Goal: Information Seeking & Learning: Learn about a topic

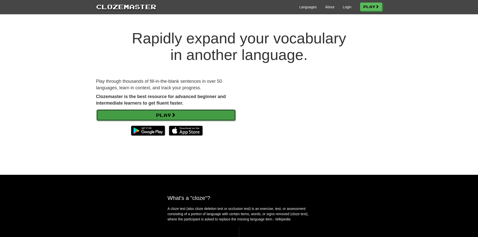
click at [198, 114] on link "Play" at bounding box center [165, 115] width 139 height 12
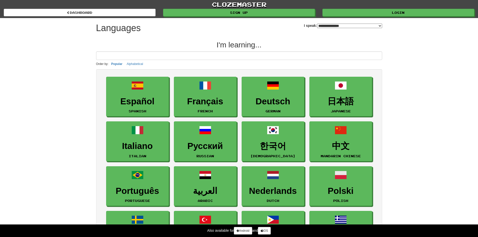
select select "*******"
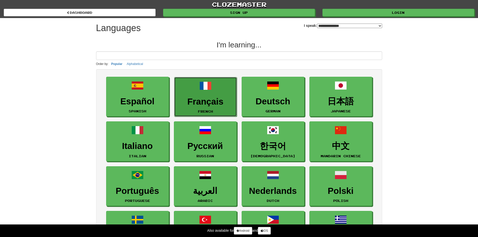
click at [215, 98] on h3 "Français" at bounding box center [205, 102] width 57 height 10
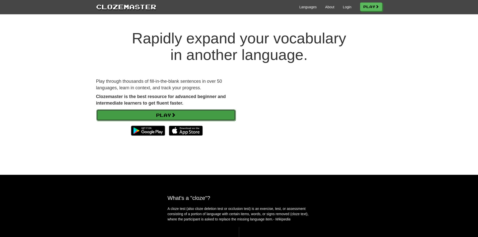
click at [170, 110] on link "Play" at bounding box center [165, 115] width 139 height 12
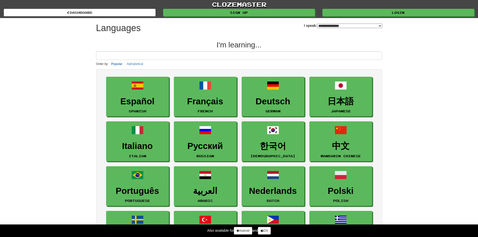
select select "*******"
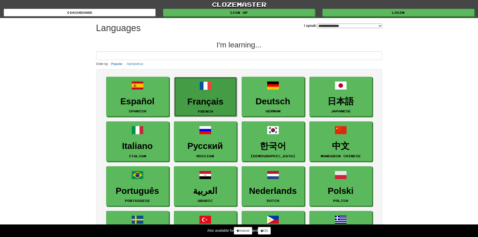
click at [193, 92] on link "Français French" at bounding box center [205, 97] width 63 height 40
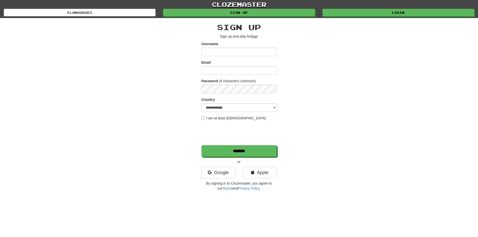
click at [234, 50] on input "Username" at bounding box center [239, 52] width 75 height 9
type input "******"
click at [252, 65] on div "Email" at bounding box center [239, 67] width 75 height 15
click at [247, 68] on input "Email" at bounding box center [239, 70] width 75 height 9
type input "*******"
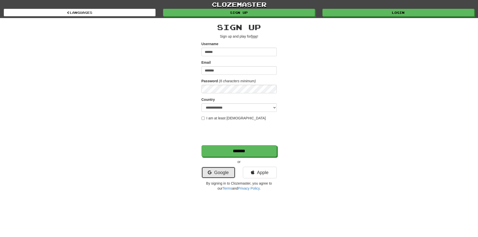
click at [221, 176] on link "Google" at bounding box center [219, 173] width 34 height 12
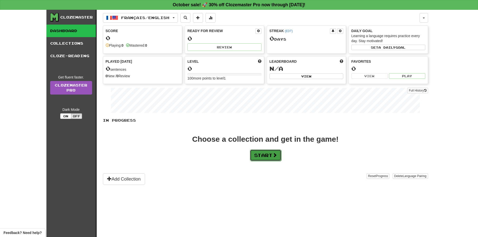
click at [268, 155] on button "Start" at bounding box center [265, 156] width 31 height 12
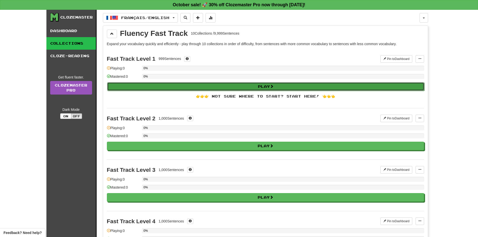
click at [185, 85] on button "Play" at bounding box center [265, 86] width 317 height 9
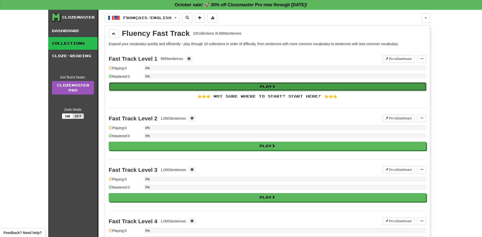
select select "**"
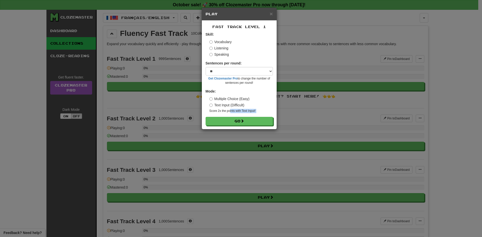
drag, startPoint x: 230, startPoint y: 113, endPoint x: 228, endPoint y: 116, distance: 3.4
click at [229, 114] on form "Skill: Vocabulary Listening Speaking Sentences per round: * ** ** ** ** ** *** …" at bounding box center [239, 79] width 67 height 94
click at [228, 119] on button "Go" at bounding box center [239, 121] width 67 height 9
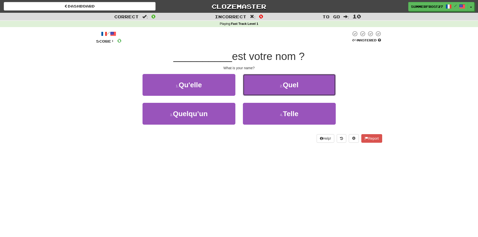
click at [247, 86] on button "2 . Quel" at bounding box center [289, 85] width 93 height 22
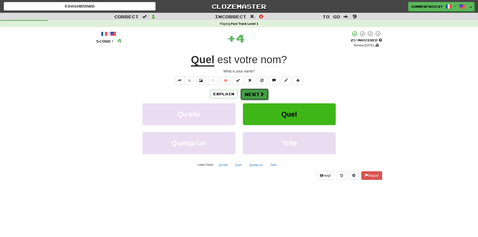
click at [261, 92] on span at bounding box center [262, 94] width 5 height 5
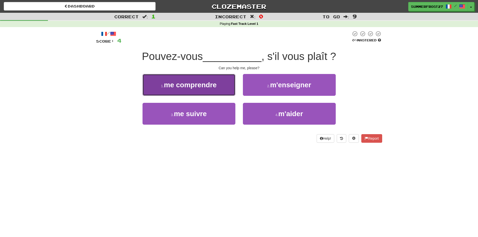
click at [184, 92] on button "1 . me comprendre" at bounding box center [189, 85] width 93 height 22
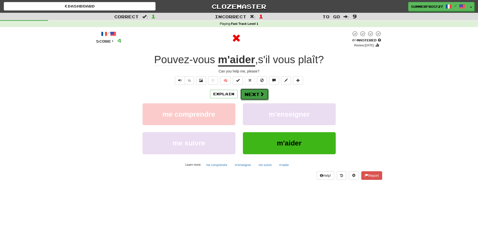
click at [267, 92] on button "Next" at bounding box center [254, 95] width 28 height 12
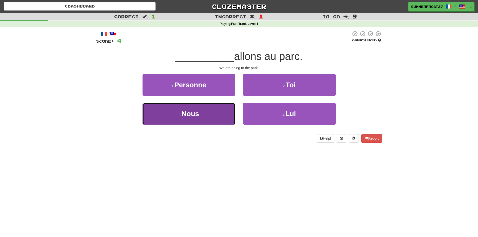
click at [226, 107] on button "3 . Nous" at bounding box center [189, 114] width 93 height 22
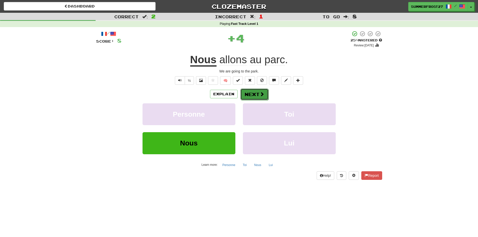
click at [253, 90] on button "Next" at bounding box center [254, 95] width 28 height 12
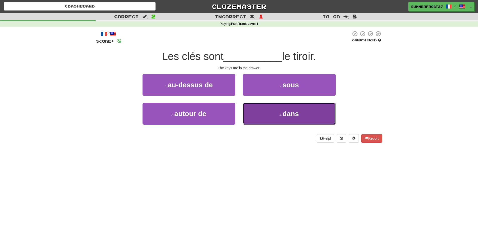
click at [270, 107] on button "4 . dans" at bounding box center [289, 114] width 93 height 22
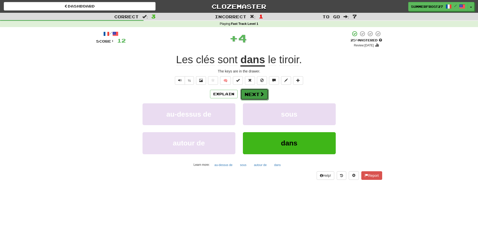
click at [265, 90] on button "Next" at bounding box center [254, 95] width 28 height 12
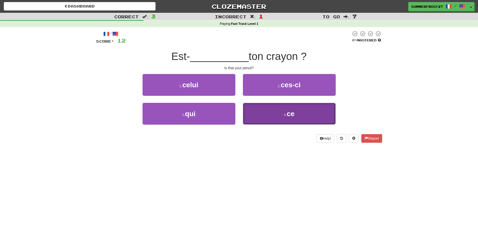
click at [263, 109] on button "4 . ce" at bounding box center [289, 114] width 93 height 22
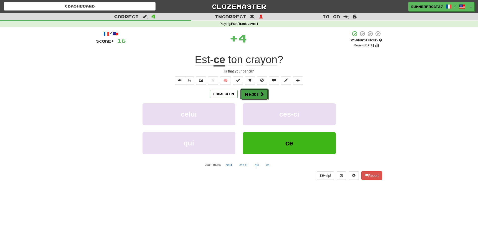
click at [250, 92] on button "Next" at bounding box center [254, 95] width 28 height 12
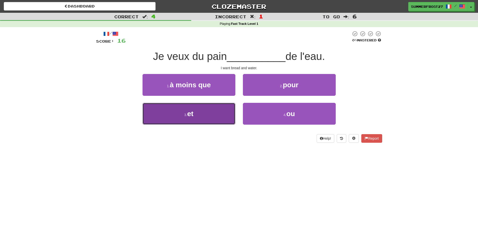
click at [203, 106] on button "3 . et" at bounding box center [189, 114] width 93 height 22
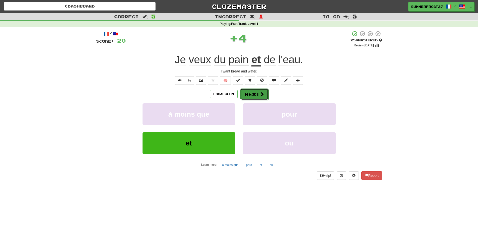
click at [260, 92] on span at bounding box center [262, 94] width 5 height 5
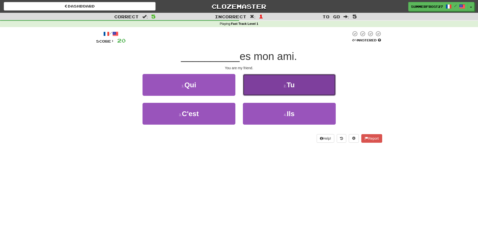
click at [259, 81] on button "2 . Tu" at bounding box center [289, 85] width 93 height 22
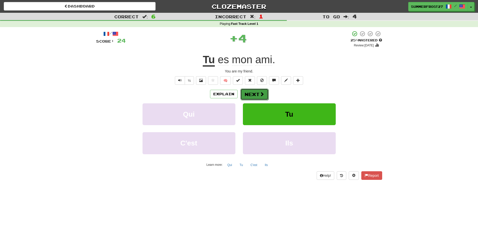
click at [250, 95] on button "Next" at bounding box center [254, 95] width 28 height 12
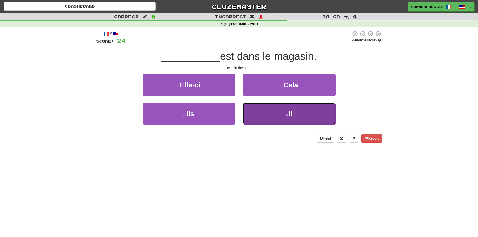
click at [250, 111] on button "4 . Il" at bounding box center [289, 114] width 93 height 22
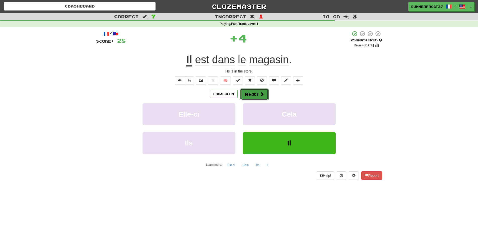
click at [262, 95] on span at bounding box center [262, 94] width 5 height 5
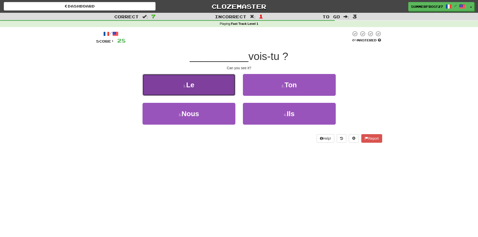
click at [219, 89] on button "1 . Le" at bounding box center [189, 85] width 93 height 22
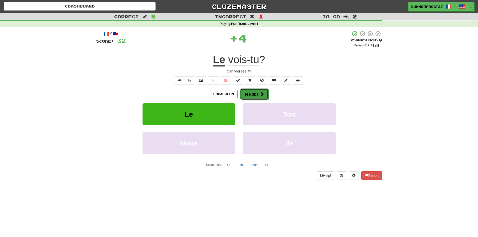
click at [251, 93] on button "Next" at bounding box center [254, 95] width 28 height 12
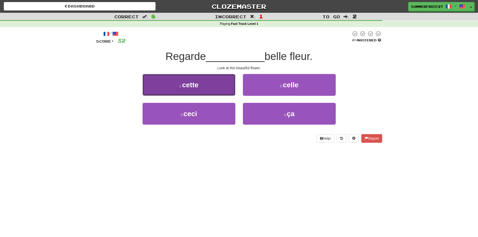
click at [224, 95] on button "1 . cette" at bounding box center [189, 85] width 93 height 22
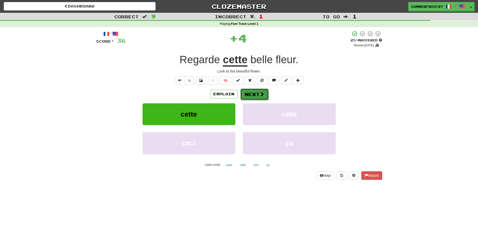
click at [260, 95] on span at bounding box center [262, 94] width 5 height 5
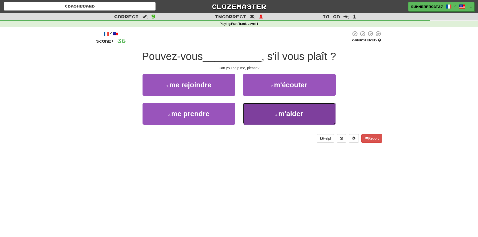
click at [267, 103] on button "4 . m'aider" at bounding box center [289, 114] width 93 height 22
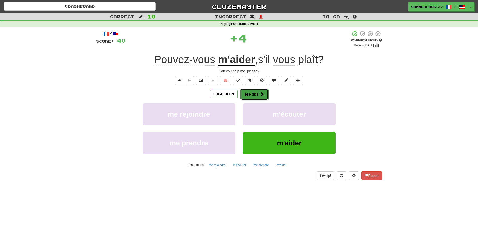
click at [259, 90] on button "Next" at bounding box center [254, 95] width 28 height 12
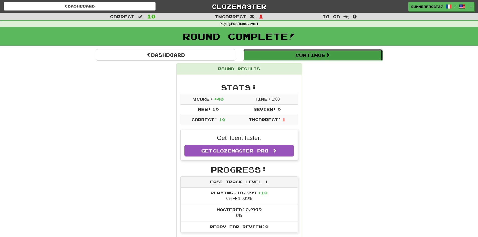
click at [285, 57] on button "Continue" at bounding box center [312, 55] width 139 height 12
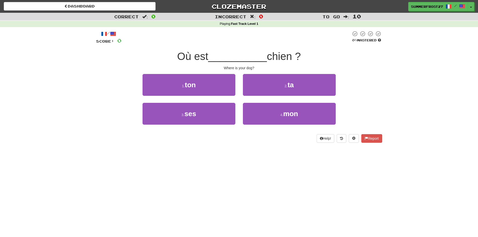
click at [135, 11] on div "Dashboard Clozemaster SummerFrost27 / Toggle Dropdown Dashboard Leaderboard Act…" at bounding box center [239, 6] width 471 height 13
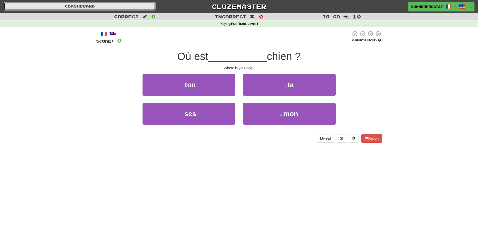
click at [135, 7] on link "Dashboard" at bounding box center [80, 6] width 152 height 9
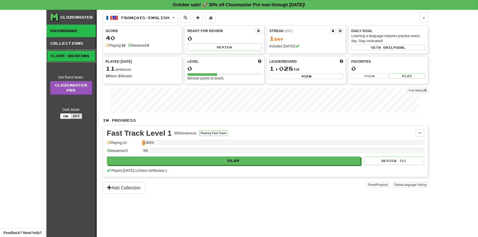
click at [54, 59] on link "Cloze-Reading" at bounding box center [70, 56] width 49 height 13
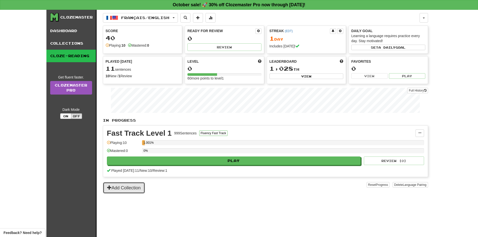
click at [133, 189] on button "Add Collection" at bounding box center [124, 188] width 42 height 12
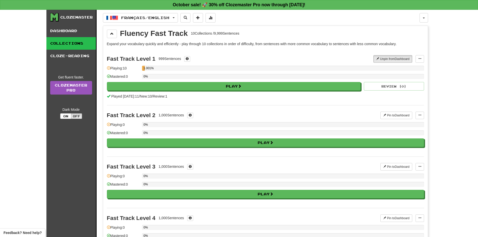
click at [257, 91] on div "Fast Track Level 1 999 Sentences Unpin from Dashboard Unpin from Dashboard Mana…" at bounding box center [265, 77] width 317 height 56
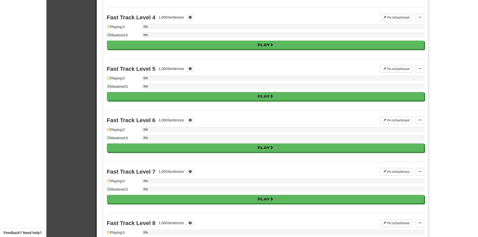
scroll to position [50, 0]
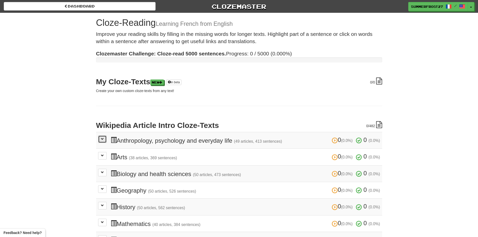
click at [102, 138] on span at bounding box center [102, 139] width 3 height 3
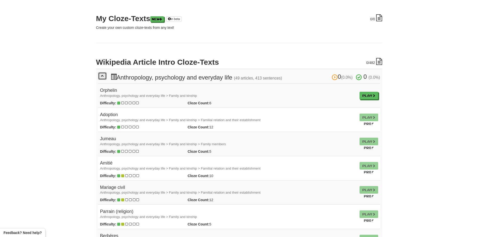
scroll to position [75, 0]
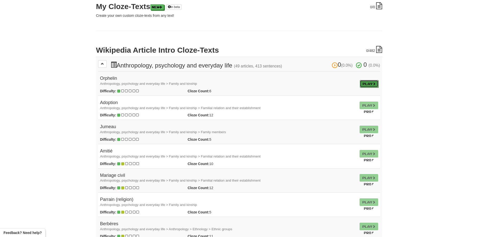
click at [375, 83] on span at bounding box center [374, 83] width 3 height 3
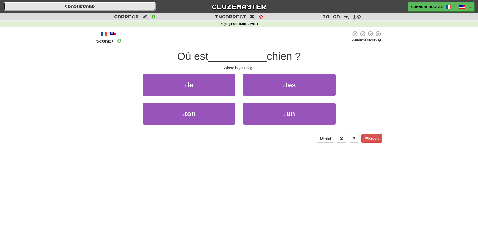
click at [67, 9] on link "Dashboard" at bounding box center [80, 6] width 152 height 9
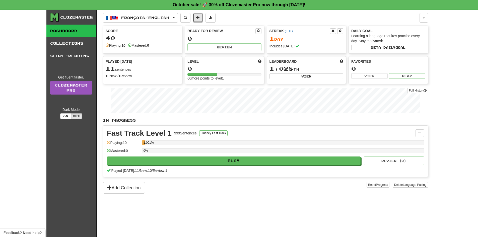
click at [199, 20] on button at bounding box center [198, 18] width 10 height 10
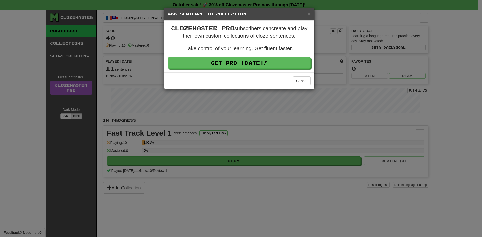
click at [306, 11] on div "× Add Sentence to Collection" at bounding box center [239, 14] width 150 height 13
click at [309, 14] on span "×" at bounding box center [308, 14] width 3 height 6
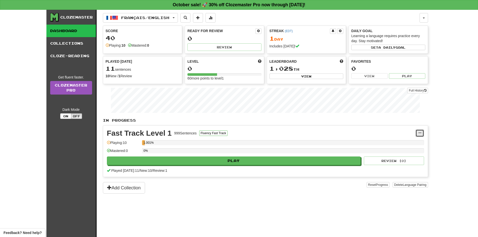
click at [422, 133] on button at bounding box center [420, 134] width 9 height 8
click at [133, 187] on button "Add Collection" at bounding box center [124, 188] width 42 height 12
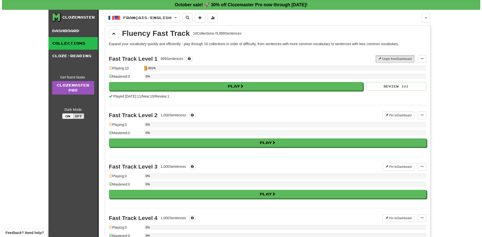
scroll to position [25, 0]
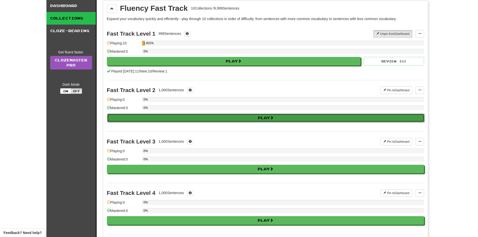
click at [333, 117] on button "Play" at bounding box center [265, 118] width 317 height 9
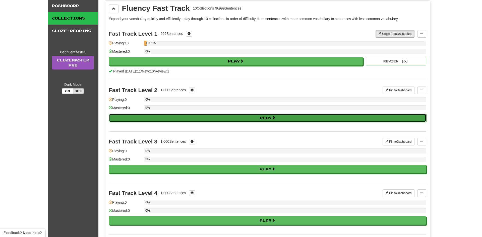
select select "**"
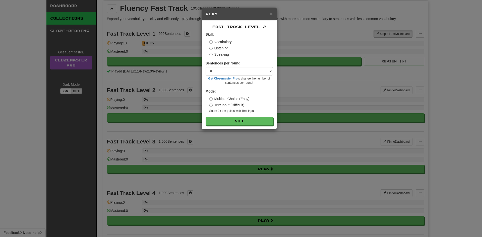
click at [219, 48] on label "Listening" at bounding box center [218, 48] width 19 height 5
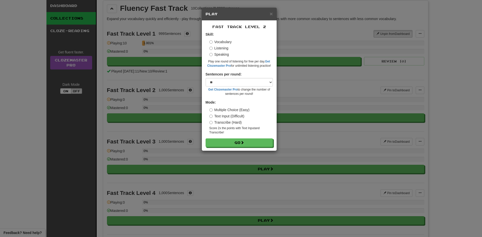
click at [228, 116] on label "Text Input (Difficult)" at bounding box center [226, 116] width 35 height 5
click at [236, 143] on button "Go" at bounding box center [239, 143] width 67 height 9
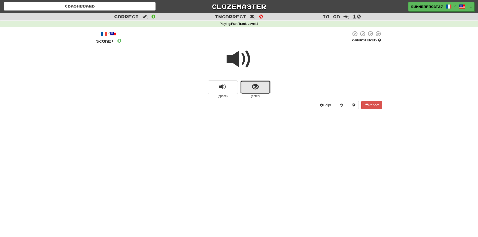
click at [251, 85] on button "show sentence" at bounding box center [255, 88] width 30 height 14
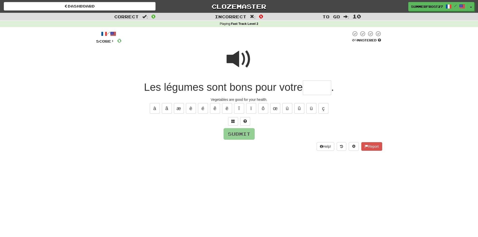
click at [238, 58] on span at bounding box center [239, 59] width 25 height 25
click at [246, 54] on span at bounding box center [239, 59] width 25 height 25
click at [216, 59] on div at bounding box center [239, 63] width 286 height 36
click at [241, 63] on span at bounding box center [239, 59] width 25 height 25
click at [319, 84] on input "text" at bounding box center [317, 88] width 28 height 15
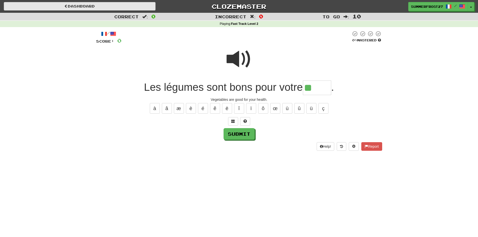
type input "**"
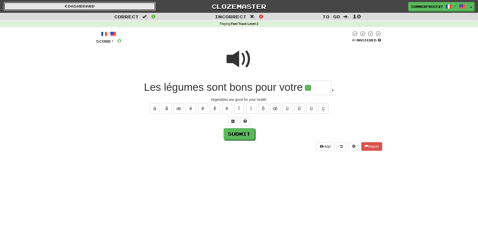
click at [122, 2] on link "Dashboard" at bounding box center [80, 6] width 152 height 9
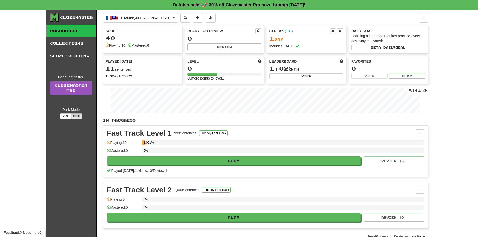
click at [363, 165] on div "Play Review ( 0 )" at bounding box center [265, 161] width 317 height 9
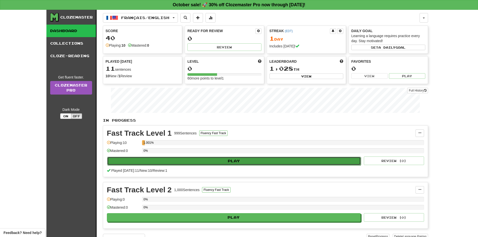
click at [352, 163] on button "Play" at bounding box center [234, 161] width 254 height 9
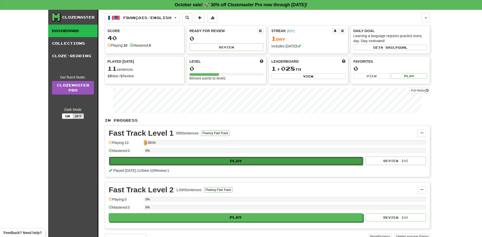
select select "**"
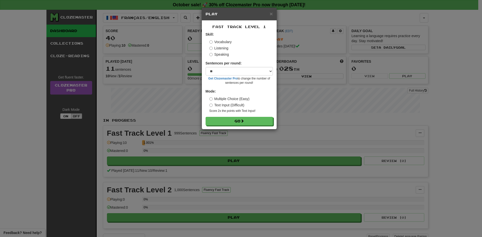
click at [222, 49] on label "Listening" at bounding box center [218, 48] width 19 height 5
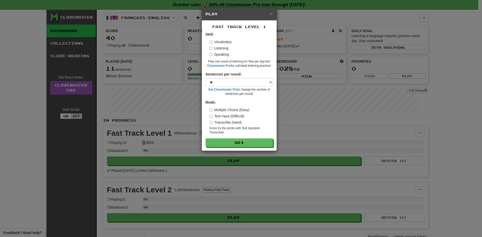
click at [221, 111] on label "Multiple Choice (Easy)" at bounding box center [229, 109] width 40 height 5
click at [234, 140] on button "Go" at bounding box center [239, 143] width 67 height 9
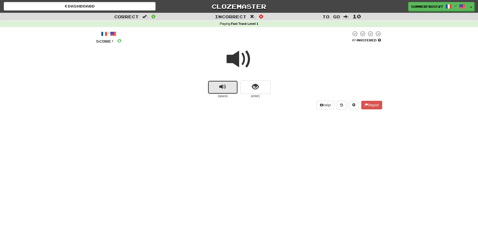
click at [216, 88] on button "replay audio" at bounding box center [223, 88] width 30 height 14
click at [239, 57] on span at bounding box center [239, 59] width 25 height 25
click at [254, 84] on span "show sentence" at bounding box center [255, 87] width 7 height 7
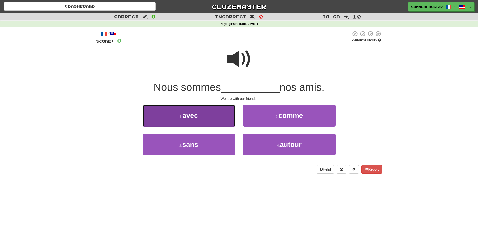
click at [217, 110] on button "1 . avec" at bounding box center [189, 116] width 93 height 22
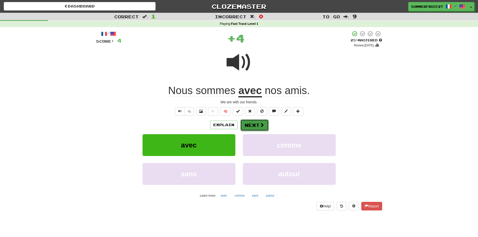
click at [261, 125] on span at bounding box center [262, 125] width 5 height 5
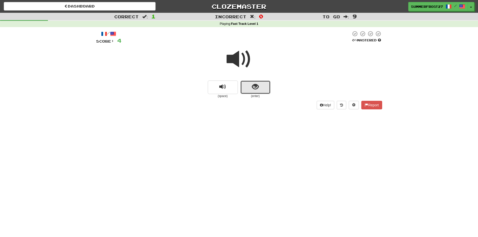
click at [244, 89] on button "show sentence" at bounding box center [255, 88] width 30 height 14
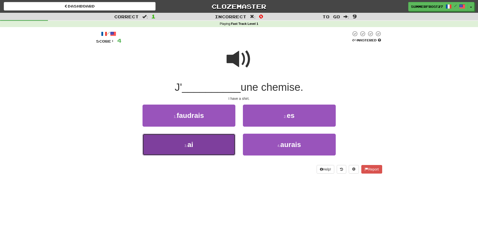
click at [226, 135] on button "3 . ai" at bounding box center [189, 145] width 93 height 22
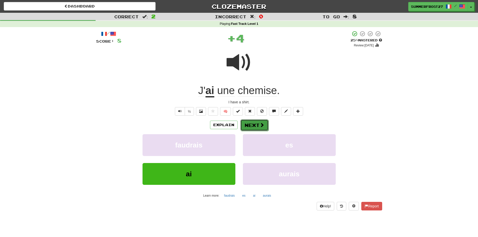
click at [250, 122] on button "Next" at bounding box center [254, 125] width 28 height 12
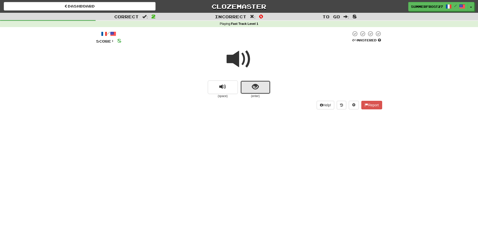
click at [247, 89] on button "show sentence" at bounding box center [255, 88] width 30 height 14
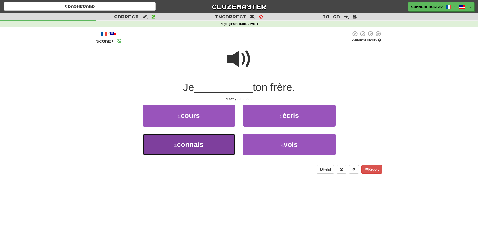
click at [224, 136] on button "3 . connais" at bounding box center [189, 145] width 93 height 22
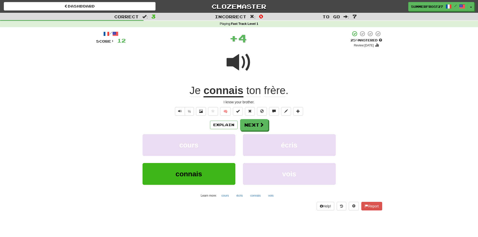
click at [253, 132] on div "Explain Next cours écris connais vois Learn more: cours écris connais vois" at bounding box center [239, 159] width 286 height 81
click at [254, 130] on button "Next" at bounding box center [254, 125] width 28 height 12
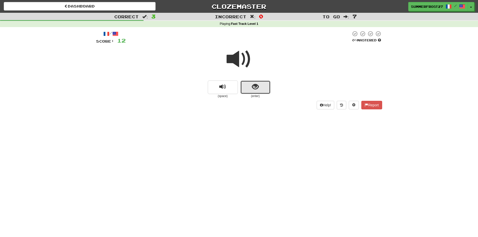
click at [252, 89] on button "show sentence" at bounding box center [255, 88] width 30 height 14
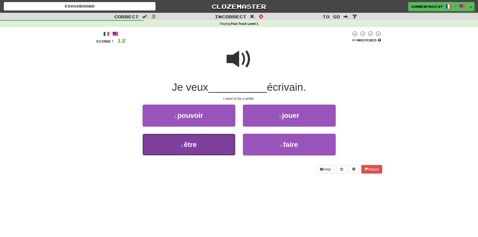
click at [222, 139] on button "3 . être" at bounding box center [189, 145] width 93 height 22
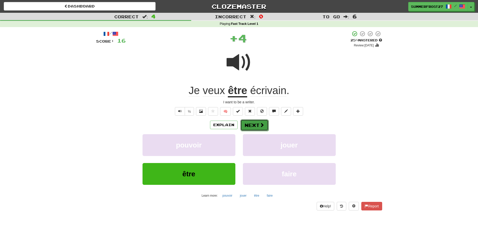
click at [250, 123] on button "Next" at bounding box center [254, 125] width 28 height 12
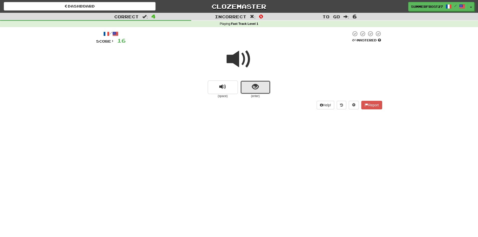
click at [251, 89] on button "show sentence" at bounding box center [255, 88] width 30 height 14
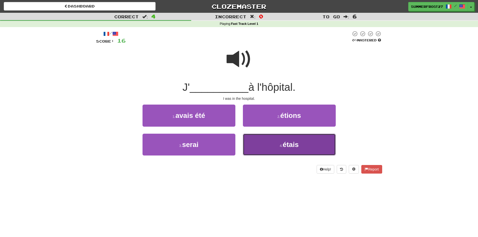
click at [256, 141] on button "4 . étais" at bounding box center [289, 145] width 93 height 22
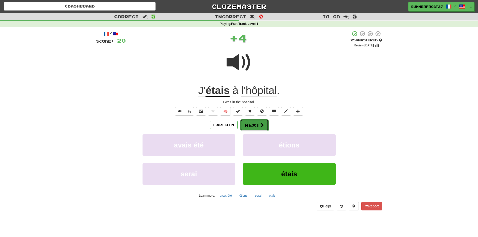
click at [257, 125] on button "Next" at bounding box center [254, 125] width 28 height 12
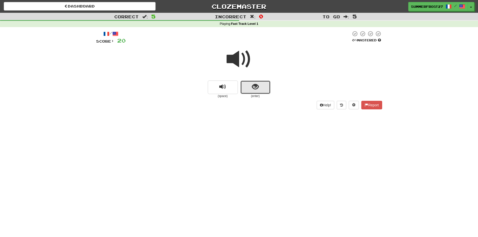
click at [254, 94] on button "show sentence" at bounding box center [255, 88] width 30 height 14
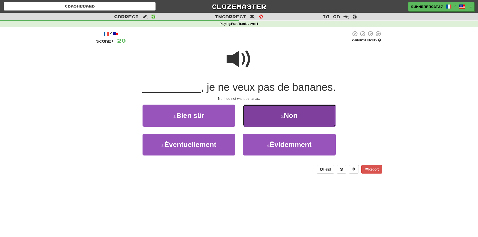
click at [253, 112] on button "2 . Non" at bounding box center [289, 116] width 93 height 22
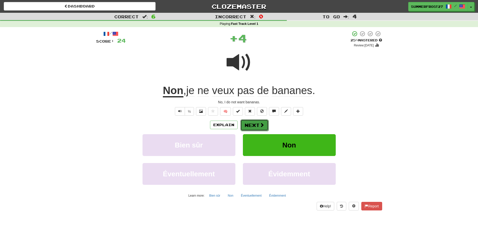
drag, startPoint x: 251, startPoint y: 123, endPoint x: 248, endPoint y: 122, distance: 2.9
click at [248, 122] on button "Next" at bounding box center [254, 125] width 28 height 12
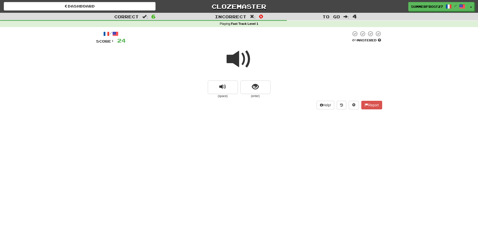
click at [239, 56] on span at bounding box center [239, 59] width 25 height 25
click at [256, 86] on span "show sentence" at bounding box center [255, 87] width 7 height 7
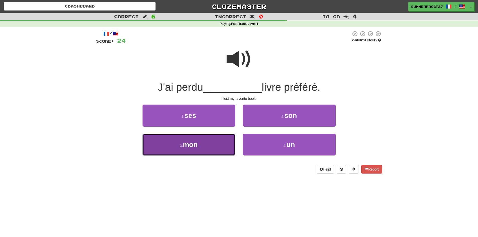
click at [214, 147] on button "3 . mon" at bounding box center [189, 145] width 93 height 22
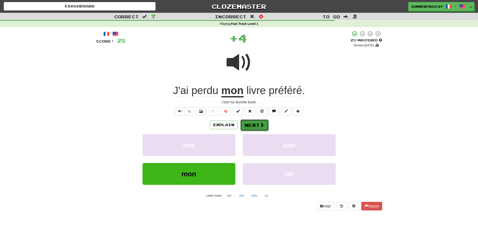
click at [254, 128] on button "Next" at bounding box center [254, 125] width 28 height 12
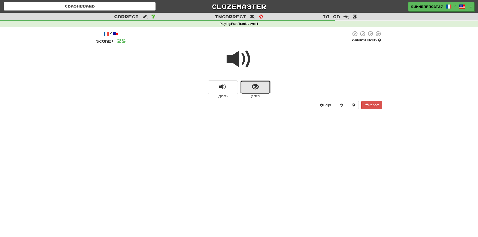
click at [246, 84] on button "show sentence" at bounding box center [255, 88] width 30 height 14
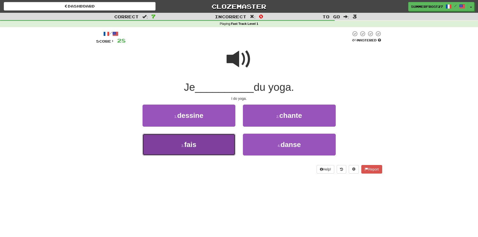
click at [219, 144] on button "3 . fais" at bounding box center [189, 145] width 93 height 22
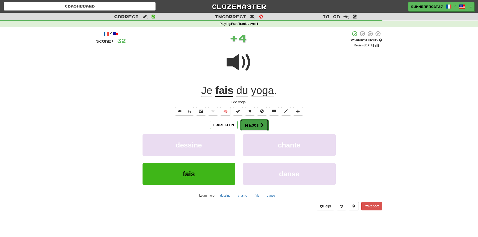
click at [248, 128] on button "Next" at bounding box center [254, 125] width 28 height 12
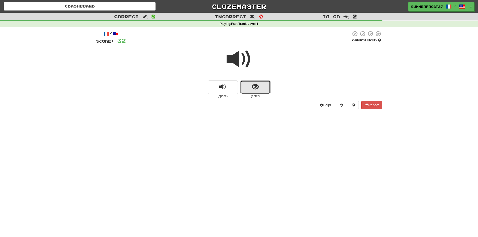
click at [246, 90] on button "show sentence" at bounding box center [255, 88] width 30 height 14
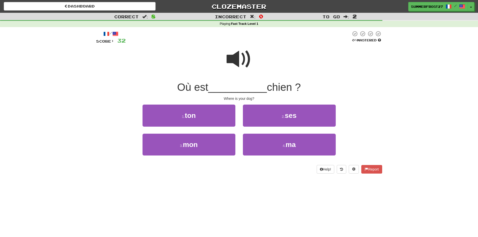
click at [244, 64] on span at bounding box center [239, 59] width 25 height 25
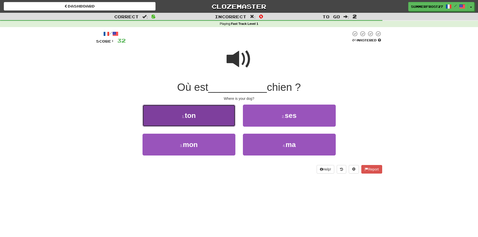
click at [212, 122] on button "1 . ton" at bounding box center [189, 116] width 93 height 22
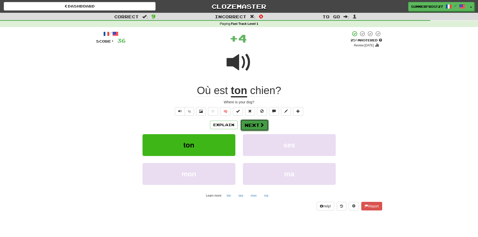
click at [254, 128] on button "Next" at bounding box center [254, 125] width 28 height 12
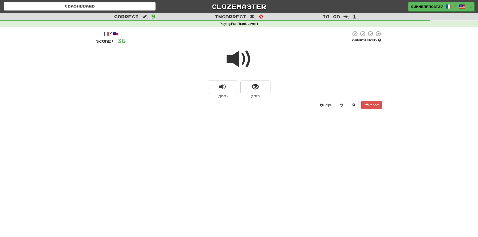
click at [252, 96] on small "(enter)" at bounding box center [255, 96] width 30 height 4
click at [253, 93] on button "show sentence" at bounding box center [255, 88] width 30 height 14
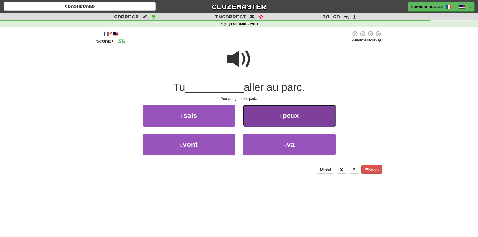
click at [245, 124] on button "2 . peux" at bounding box center [289, 116] width 93 height 22
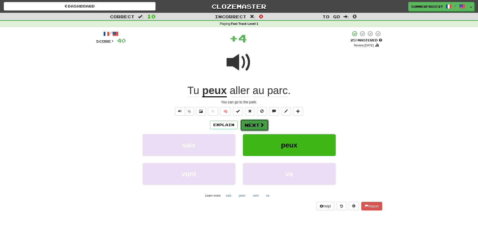
click at [246, 123] on button "Next" at bounding box center [254, 125] width 28 height 12
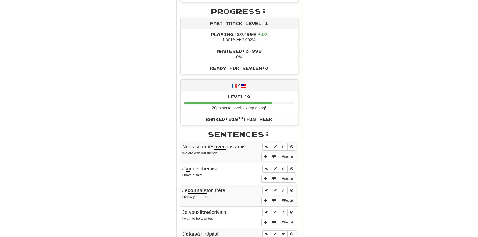
scroll to position [201, 0]
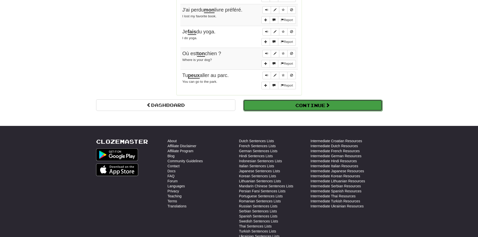
click at [295, 108] on button "Continue" at bounding box center [312, 106] width 139 height 12
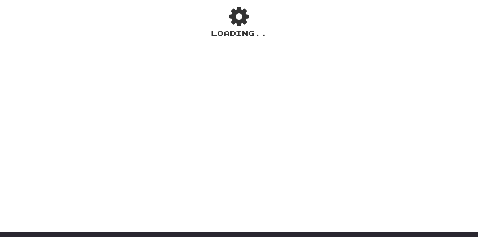
scroll to position [0, 0]
